Goal: Task Accomplishment & Management: Use online tool/utility

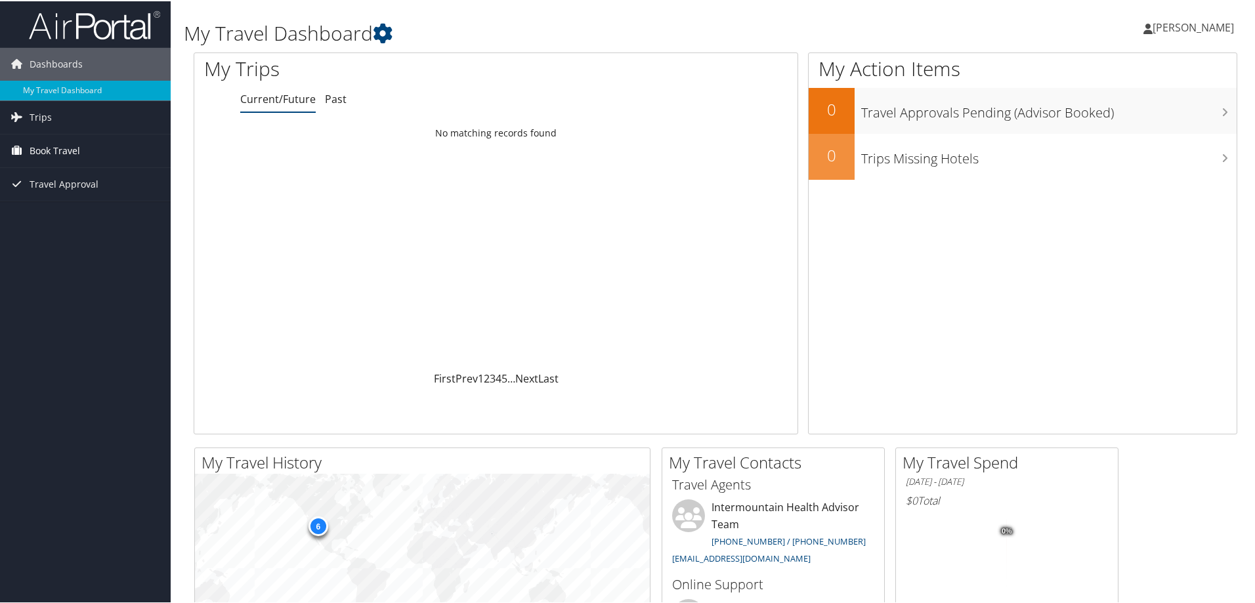
click at [89, 149] on link "Book Travel" at bounding box center [85, 149] width 171 height 33
click at [75, 217] on link "Book/Manage Online Trips" at bounding box center [85, 216] width 171 height 20
